Goal: Information Seeking & Learning: Learn about a topic

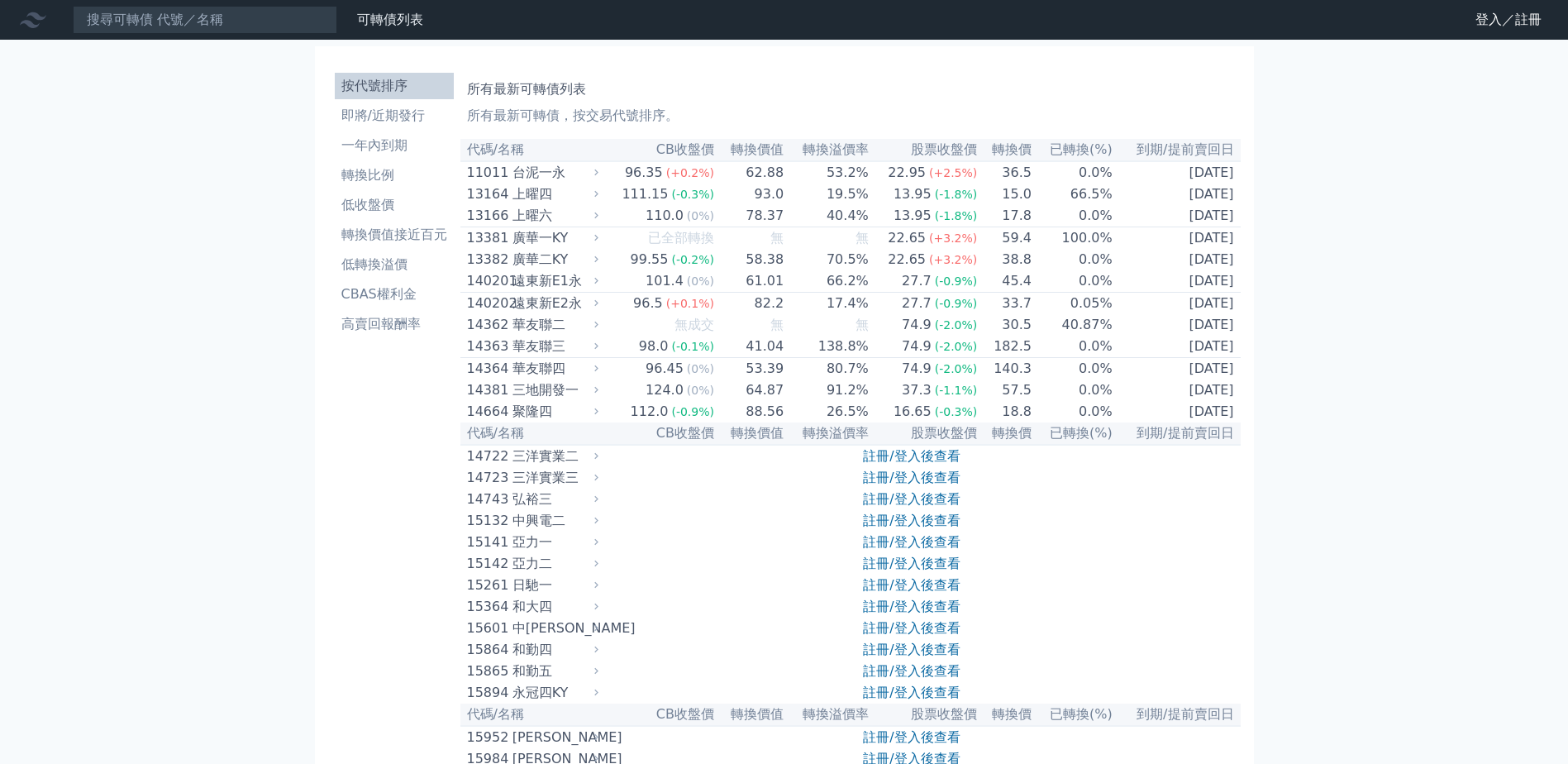
click at [211, 33] on nav "可轉債列表 財務數據 可轉債列表 財務數據 登入／註冊 登入／註冊" at bounding box center [784, 20] width 1568 height 40
click at [216, 24] on input at bounding box center [204, 19] width 265 height 28
click at [218, 17] on input at bounding box center [204, 19] width 265 height 28
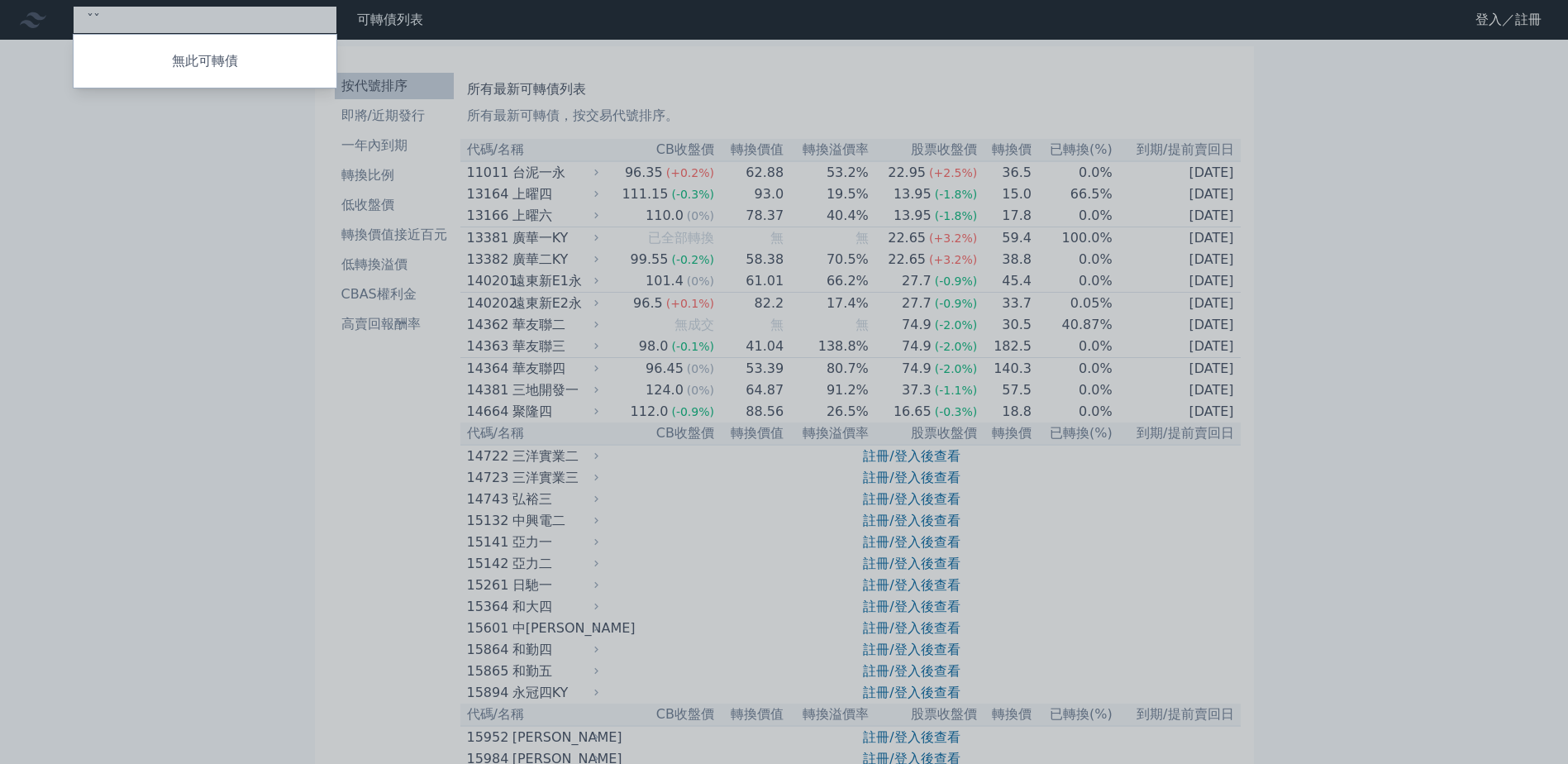
type input "ˇ"
type input "33245"
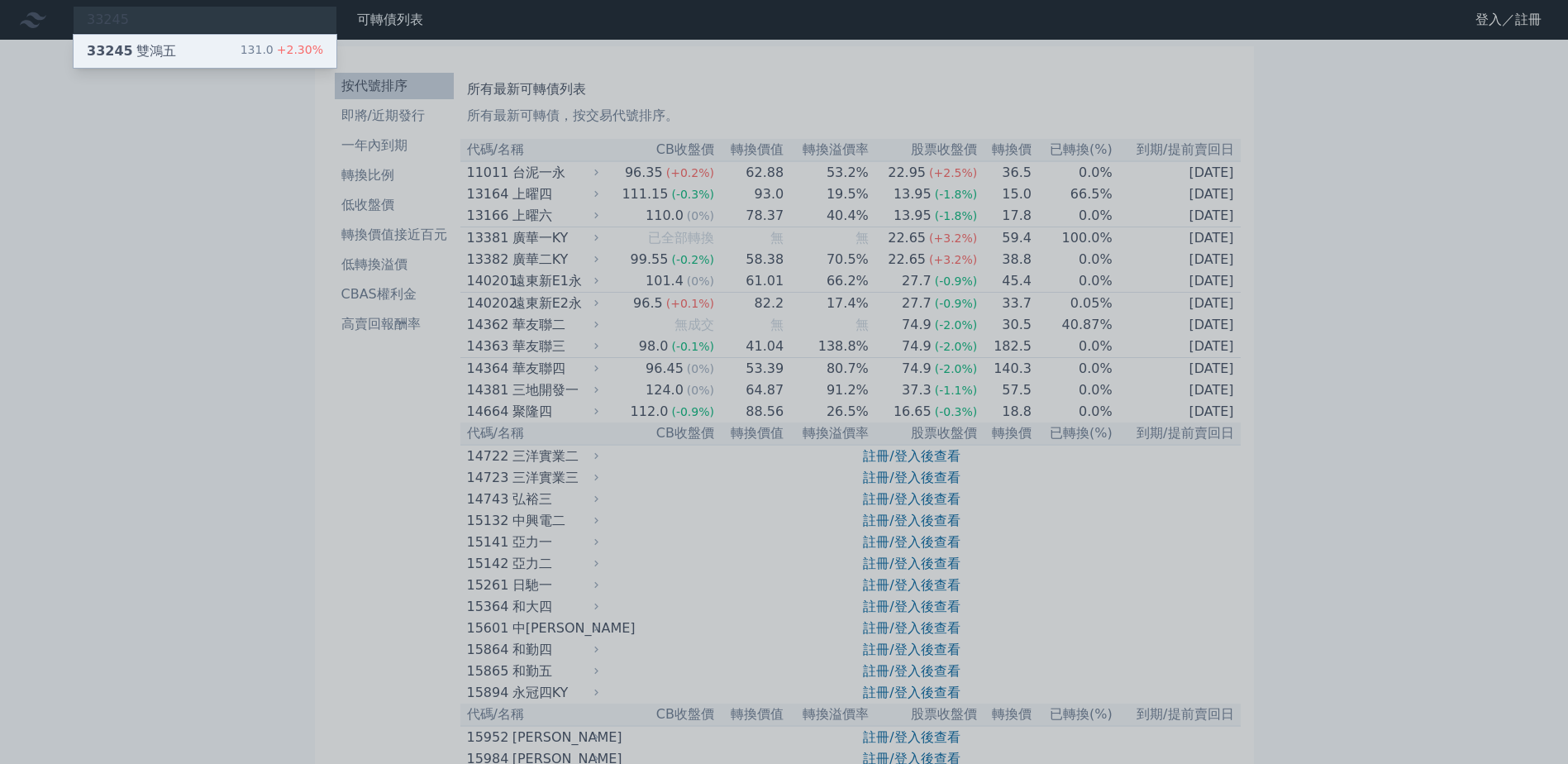
click at [262, 59] on div "131.0 +2.30%" at bounding box center [282, 51] width 83 height 20
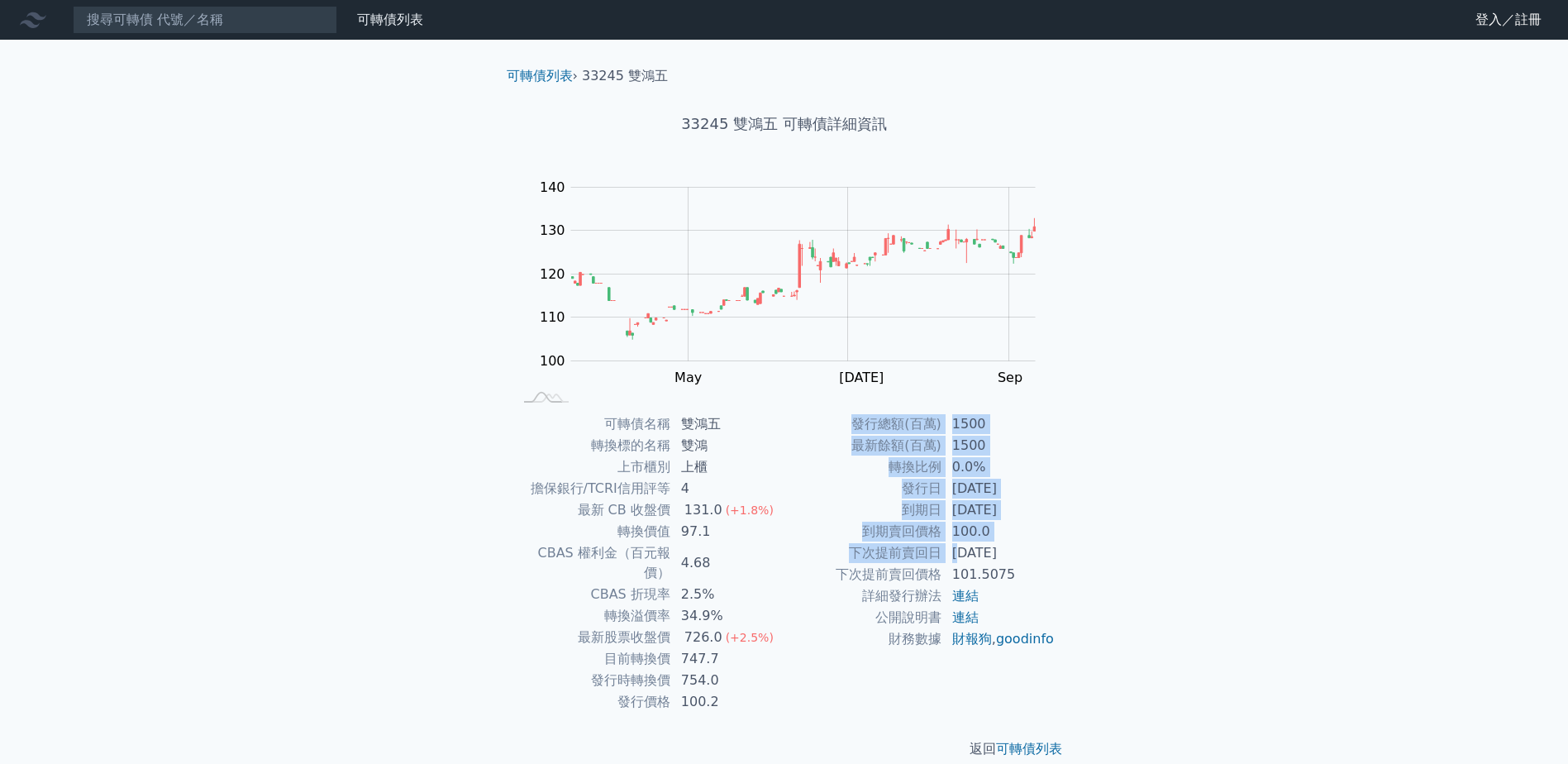
drag, startPoint x: 956, startPoint y: 555, endPoint x: 1066, endPoint y: 559, distance: 110.1
click at [1066, 559] on div "可轉債名稱 雙鴻五 轉換標的名稱 雙鴻 上市櫃別 上櫃 擔保銀行/TCRI信用評等 4 最新 CB 收盤價 131.0 (+1.8%) 轉換價值 97.1 C…" at bounding box center [784, 562] width 582 height 299
click at [1009, 567] on td "101.5075" at bounding box center [999, 574] width 114 height 21
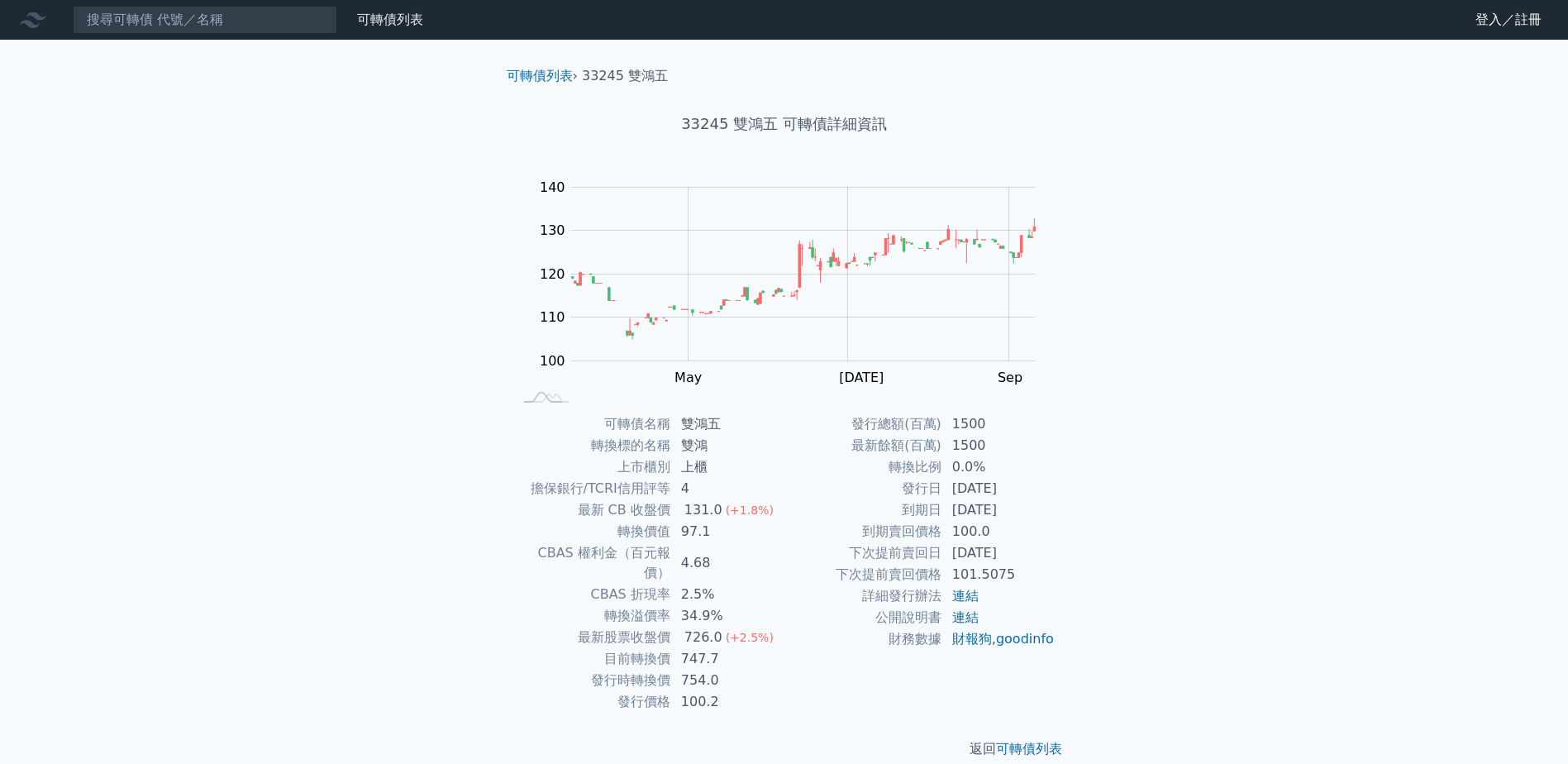
drag, startPoint x: 1038, startPoint y: 555, endPoint x: 962, endPoint y: 555, distance: 76.0
click at [962, 555] on td "[DATE]" at bounding box center [999, 553] width 114 height 21
click at [1102, 553] on div "可轉債列表 財務數據 可轉債列表 財務數據 登入／註冊 登入／註冊 可轉債列表 › 33245 雙鴻五 33245 雙鴻五 可轉債詳細資訊 Zoom Out …" at bounding box center [784, 393] width 1568 height 785
drag, startPoint x: 1042, startPoint y: 573, endPoint x: 1058, endPoint y: 520, distance: 55.4
click at [1038, 508] on div "可轉債名稱 雙鴻五 轉換標的名稱 雙鴻 上市櫃別 上櫃 擔保銀行/TCRI信用評等 4 最新 CB 收盤價 131.0 (+1.8%) 轉換價值 97.1 C…" at bounding box center [784, 562] width 582 height 299
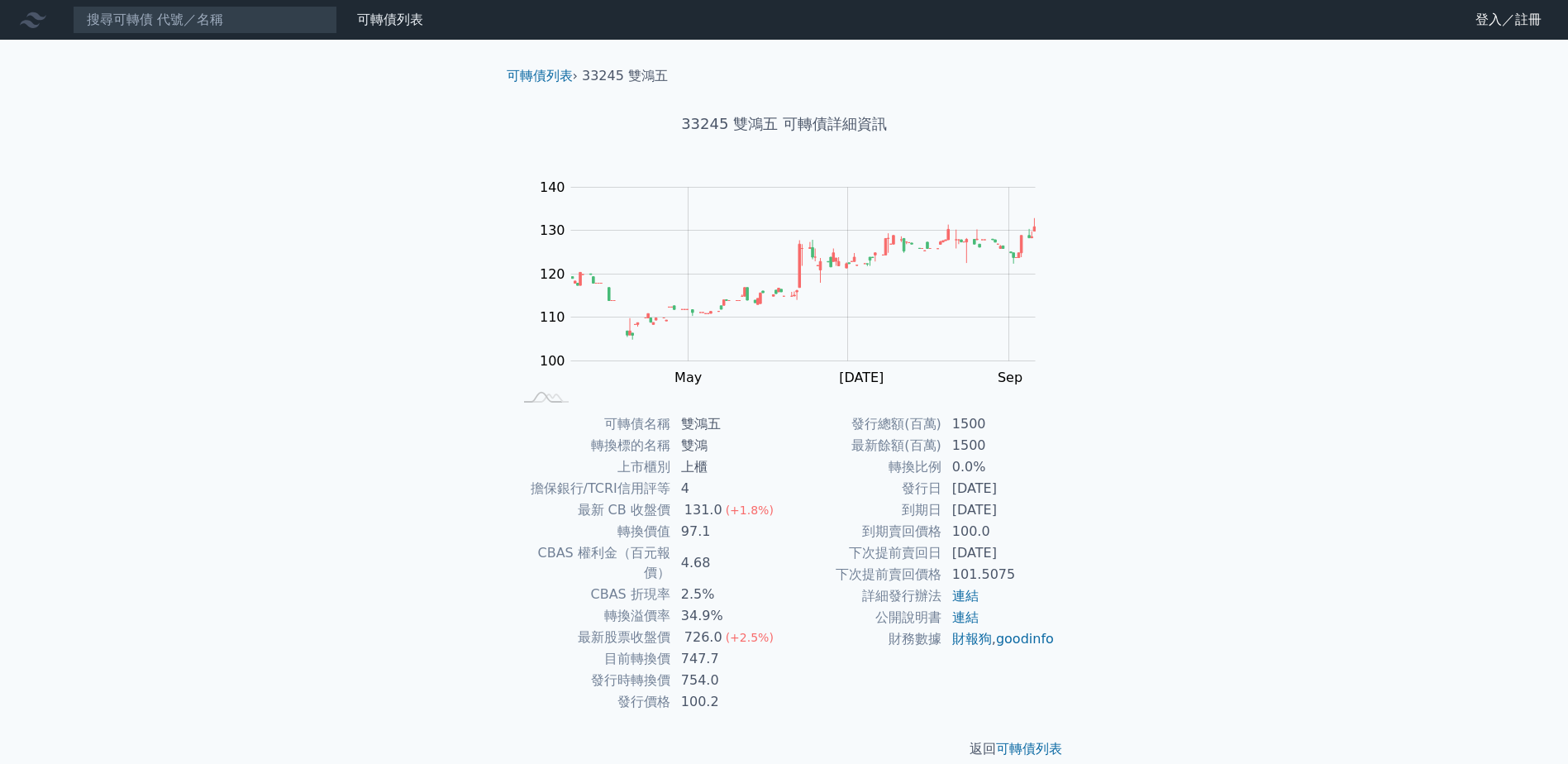
click at [1171, 556] on div "可轉債列表 財務數據 可轉債列表 財務數據 登入／註冊 登入／註冊 可轉債列表 › 33245 雙鴻五 33245 雙鴻五 可轉債詳細資訊 Zoom Out …" at bounding box center [784, 393] width 1568 height 785
drag, startPoint x: 1159, startPoint y: 478, endPoint x: 1160, endPoint y: 573, distance: 95.0
click at [1179, 568] on div "可轉債列表 財務數據 可轉債列表 財務數據 登入／註冊 登入／註冊 可轉債列表 › 33245 雙鴻五 33245 雙鴻五 可轉債詳細資訊 Zoom Out …" at bounding box center [784, 393] width 1568 height 785
drag, startPoint x: 1056, startPoint y: 574, endPoint x: 1048, endPoint y: 499, distance: 75.4
click at [1048, 499] on div "可轉債名稱 雙鴻五 轉換標的名稱 雙鴻 上市櫃別 上櫃 擔保銀行/TCRI信用評等 4 最新 CB 收盤價 131.0 (+1.8%) 轉換價值 97.1 C…" at bounding box center [784, 562] width 582 height 299
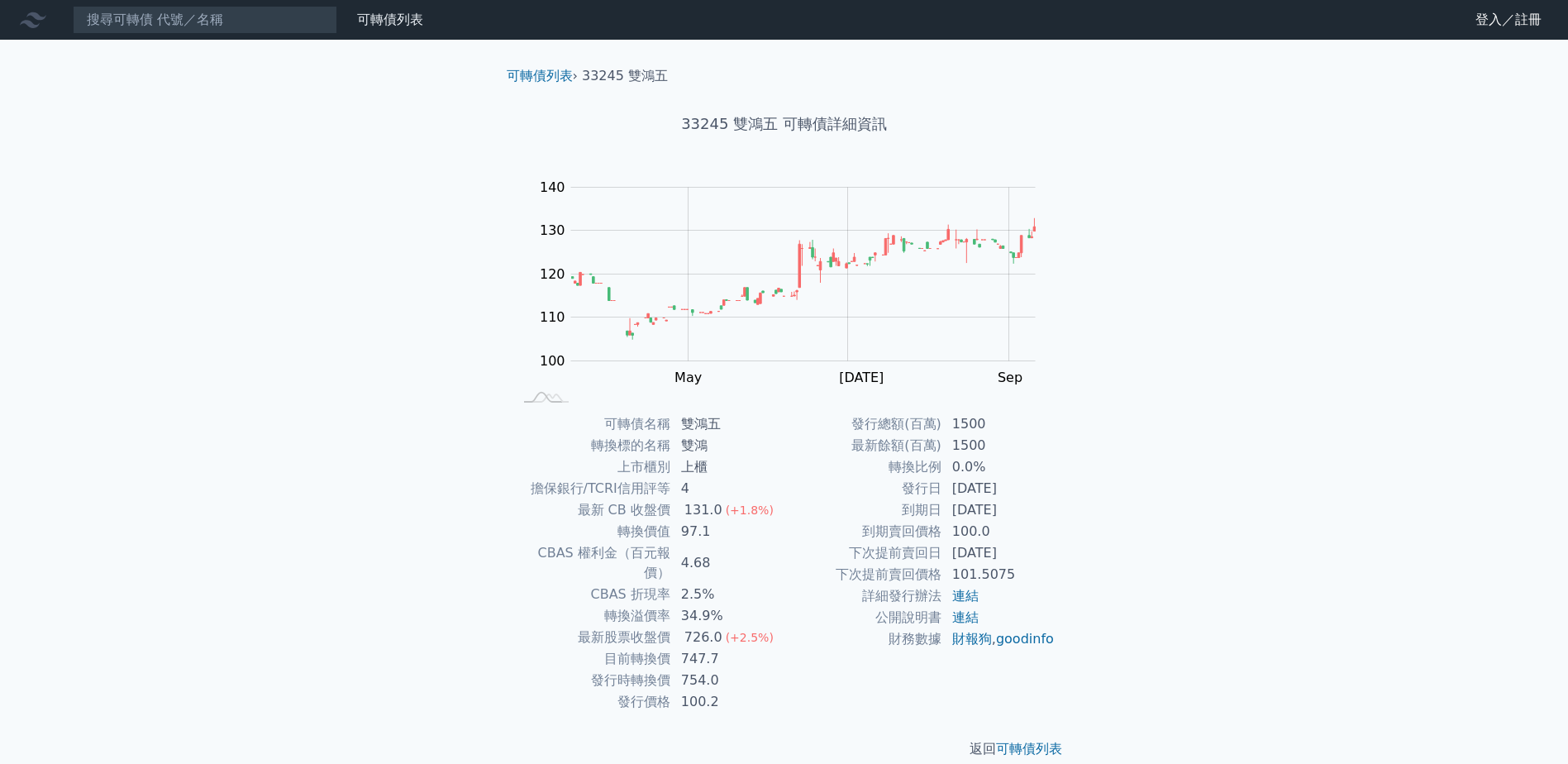
click at [1143, 535] on div "可轉債列表 財務數據 可轉債列表 財務數據 登入／註冊 登入／註冊 可轉債列表 › 33245 雙鴻五 33245 雙鴻五 可轉債詳細資訊 Zoom Out …" at bounding box center [784, 393] width 1568 height 785
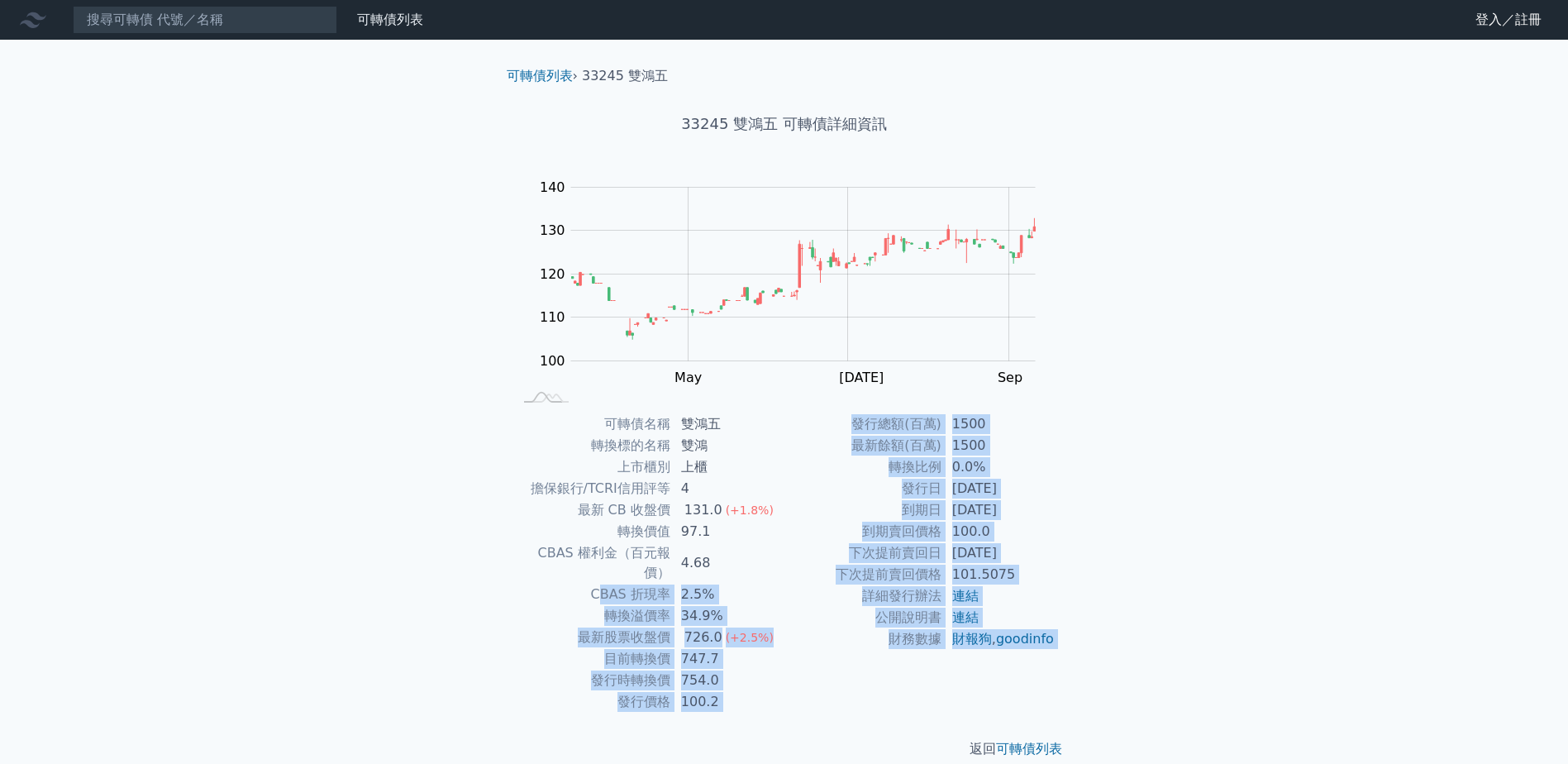
drag, startPoint x: 607, startPoint y: 570, endPoint x: 805, endPoint y: 687, distance: 230.0
click at [709, 707] on div "可轉債列表 › 33245 雙鴻五 33245 雙鴻五 可轉債詳細資訊 Zoom Out 100 90 95 100 105 110 115 120 150 …" at bounding box center [784, 413] width 582 height 746
click at [809, 686] on div "發行總額(百萬) 1500 最新餘額(百萬) 1500 轉換比例 0.0% 發行日 [DATE] 到期日 [DATE] 到期賣回價格 100.0 下次提前賣回…" at bounding box center [920, 562] width 271 height 299
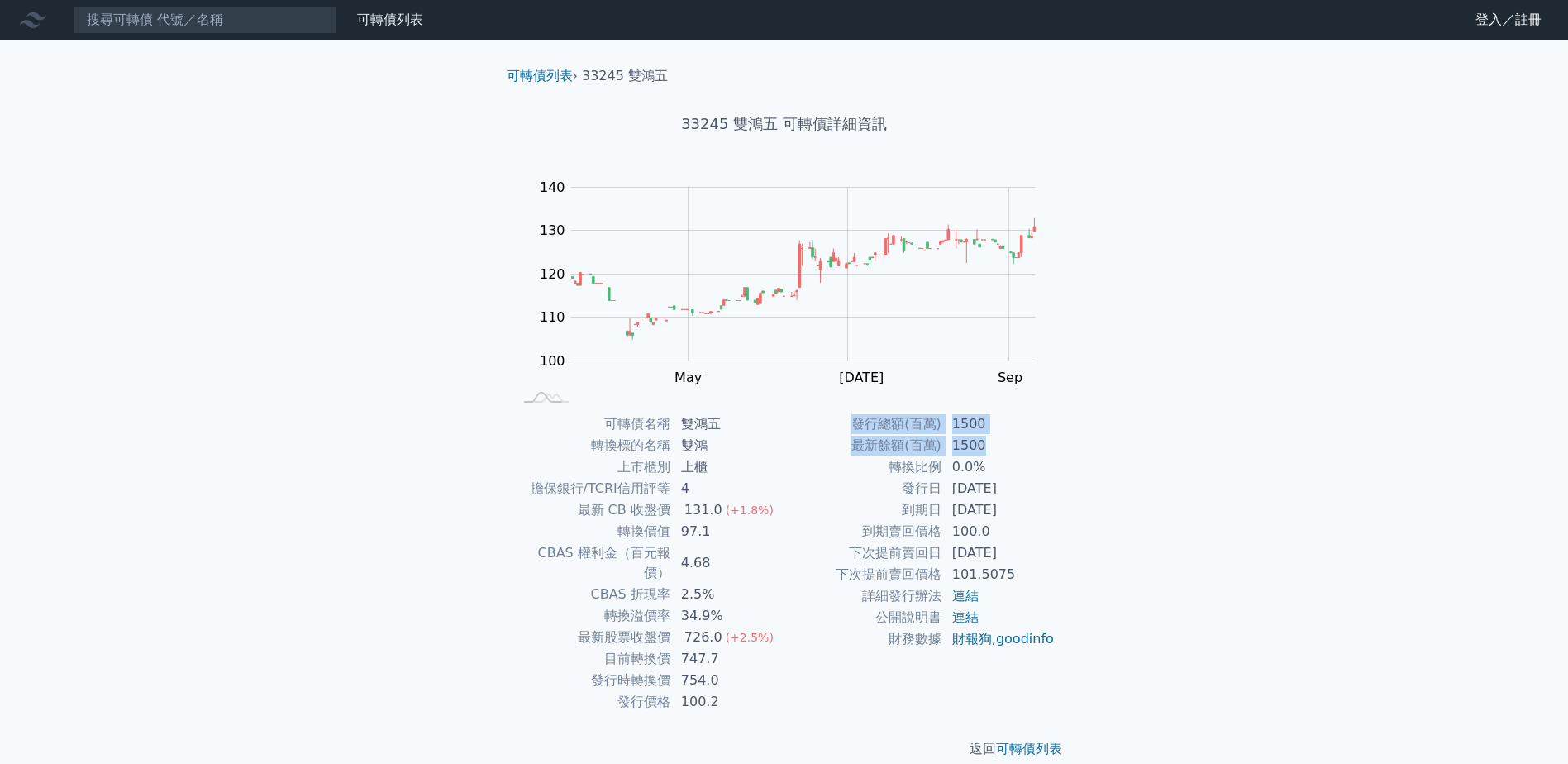
drag, startPoint x: 1071, startPoint y: 574, endPoint x: 1057, endPoint y: 462, distance: 112.9
click at [1046, 435] on div "可轉債名稱 雙鴻五 轉換標的名稱 雙鴻 上市櫃別 上櫃 擔保銀行/TCRI信用評等 4 最新 CB 收盤價 131.0 (+1.8%) 轉換價值 97.1 C…" at bounding box center [784, 562] width 582 height 299
click at [1084, 522] on div "可轉債列表 › 33245 雙鴻五 33245 雙鴻五 可轉債詳細資訊 Zoom Out 100 90 95 100 105 110 115 120 150 …" at bounding box center [784, 413] width 635 height 746
click at [1059, 398] on div "Zoom Out 100 90 95 100 105 110 115 120 150 130 140 80 L Mar May [DATE] Sep Nov …" at bounding box center [784, 290] width 582 height 231
